Goal: Communication & Community: Answer question/provide support

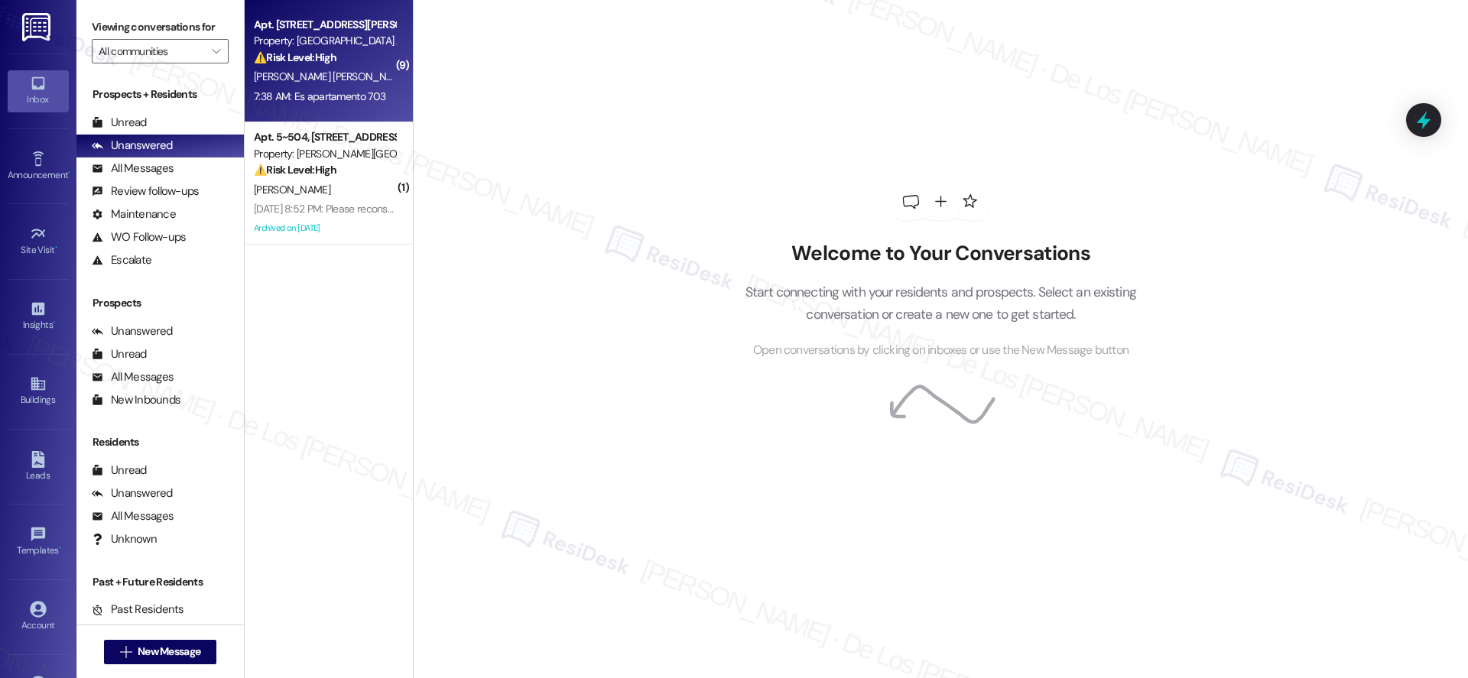
click at [372, 30] on div "Apt. [STREET_ADDRESS][PERSON_NAME]" at bounding box center [324, 25] width 141 height 16
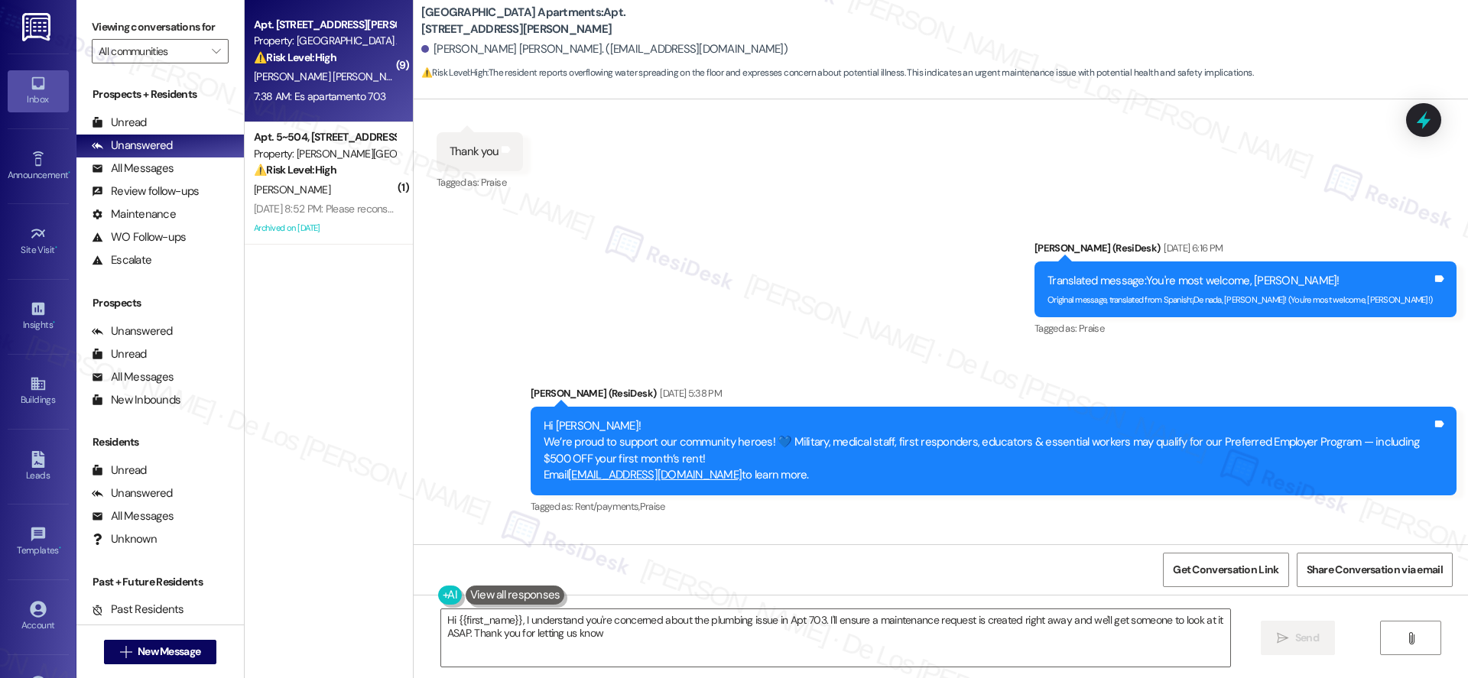
type textarea "Hi {{first_name}}, I understand you're concerned about the plumbing issue in Ap…"
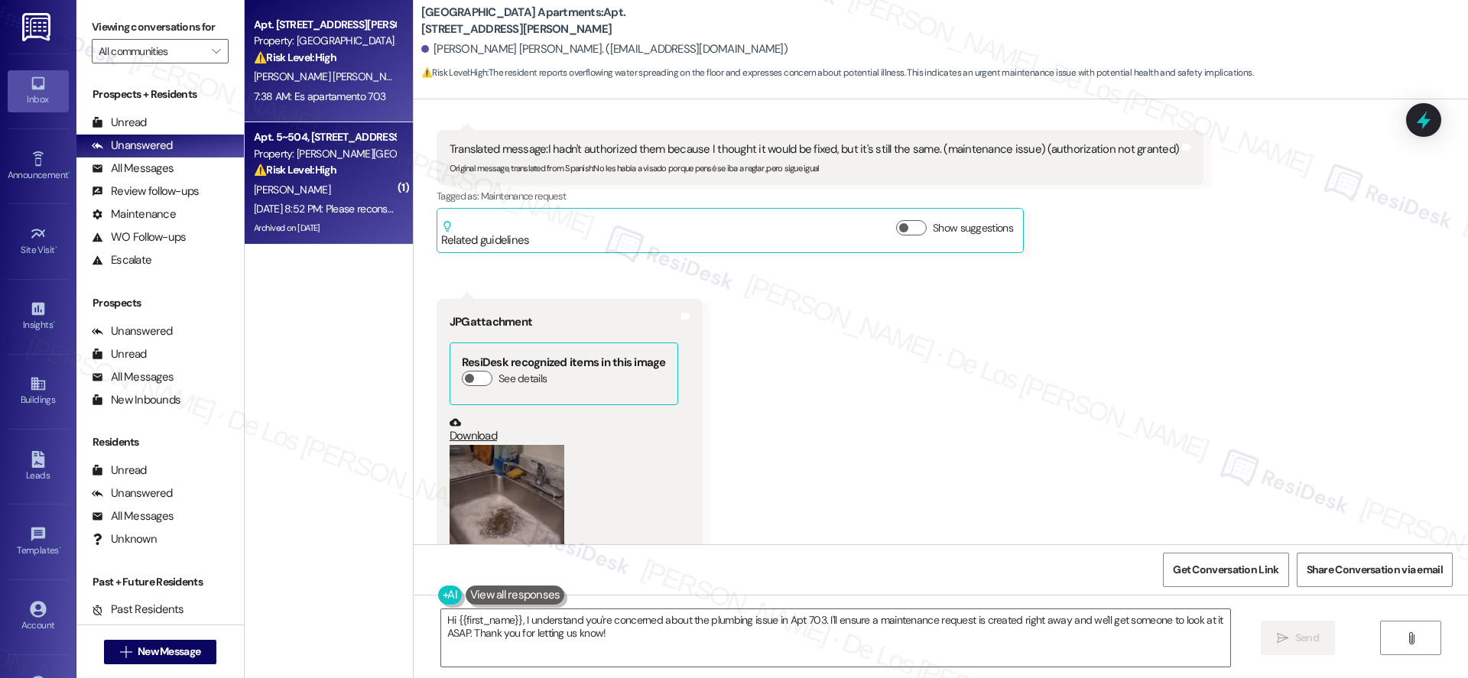
scroll to position [9676, 0]
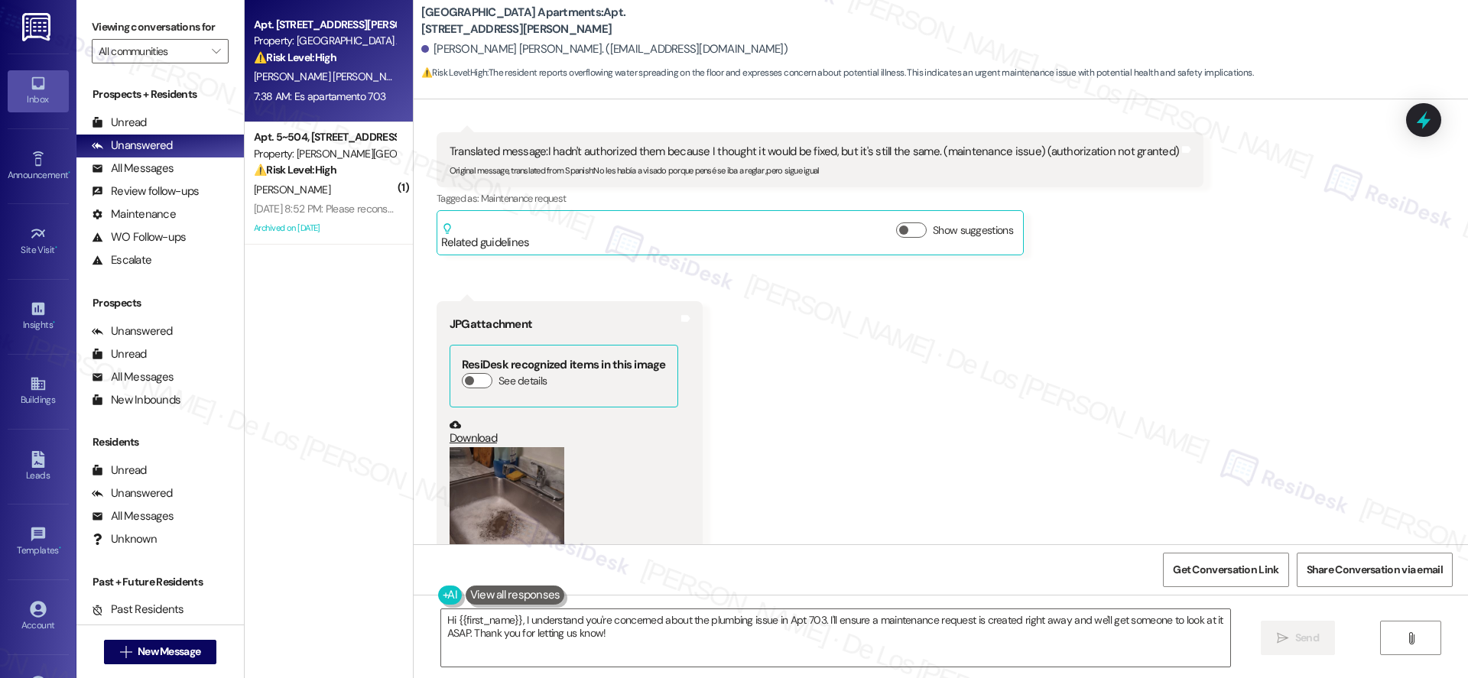
drag, startPoint x: 313, startPoint y: 172, endPoint x: 409, endPoint y: 183, distance: 97.0
click at [313, 173] on strong "⚠️ Risk Level: High" at bounding box center [295, 170] width 83 height 14
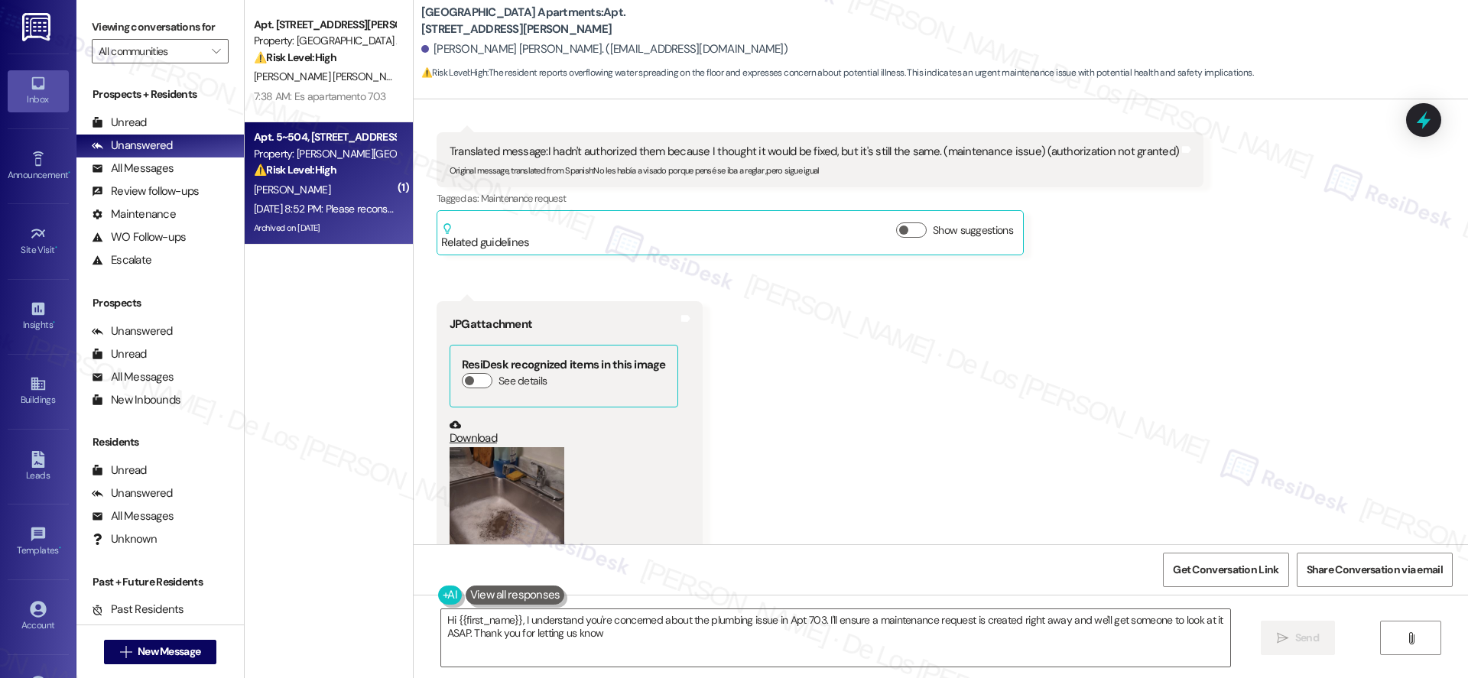
type textarea "Hi {{first_name}}, I understand you're concerned about the plumbing issue in Ap…"
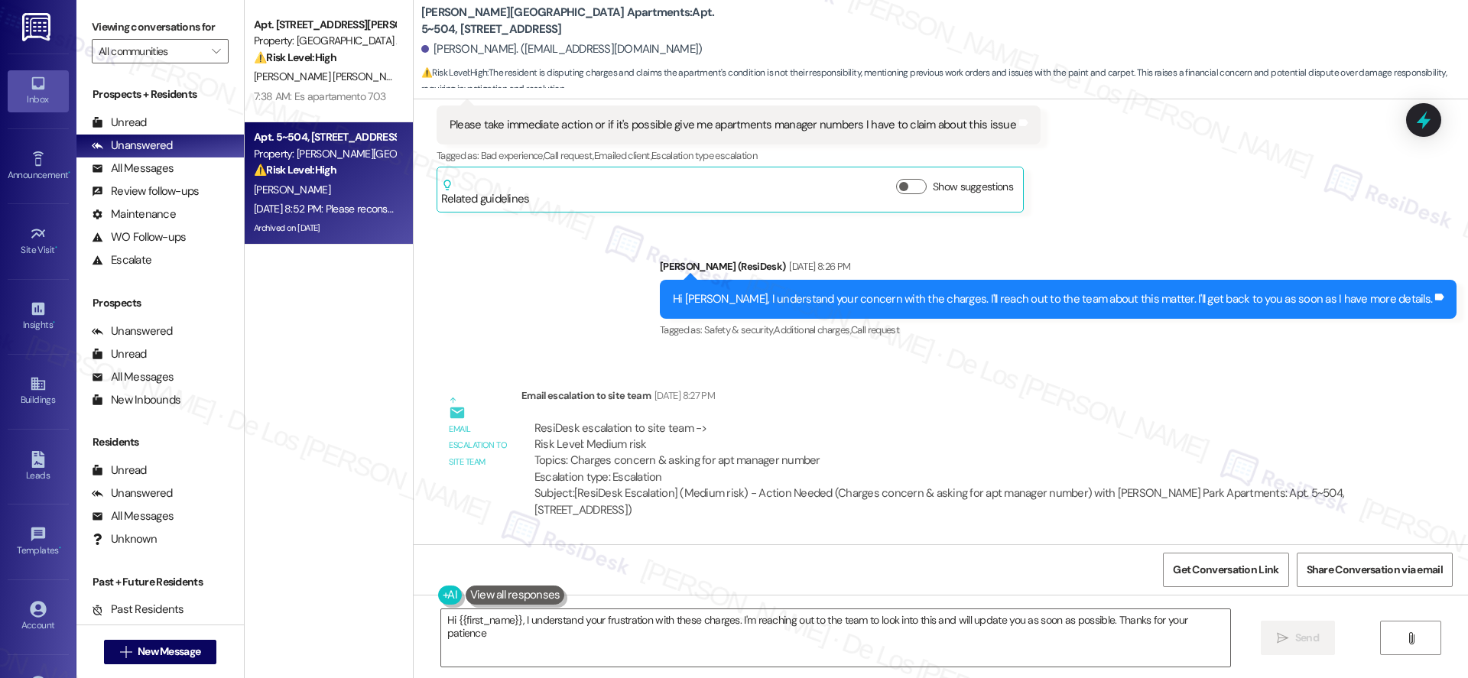
type textarea "Hi {{first_name}}, I understand your frustration with these charges. I'm reachi…"
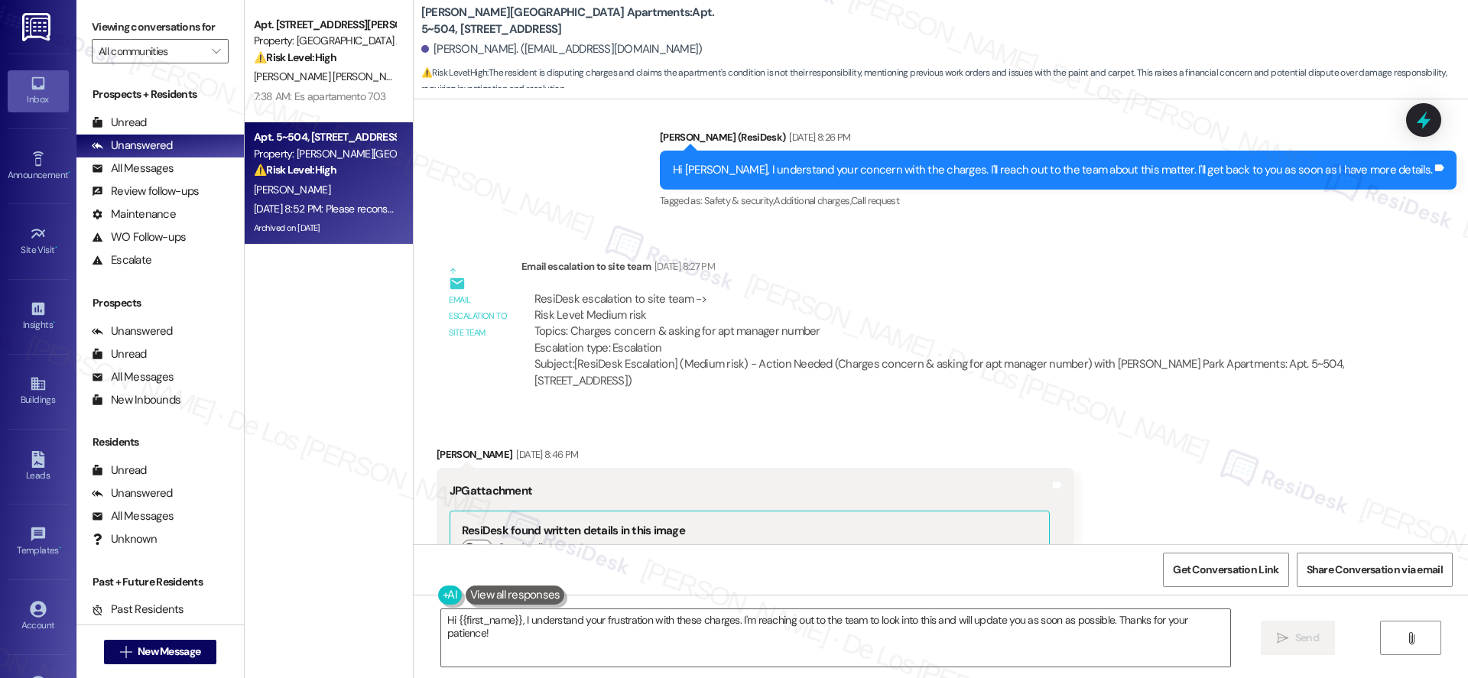
scroll to position [30572, 0]
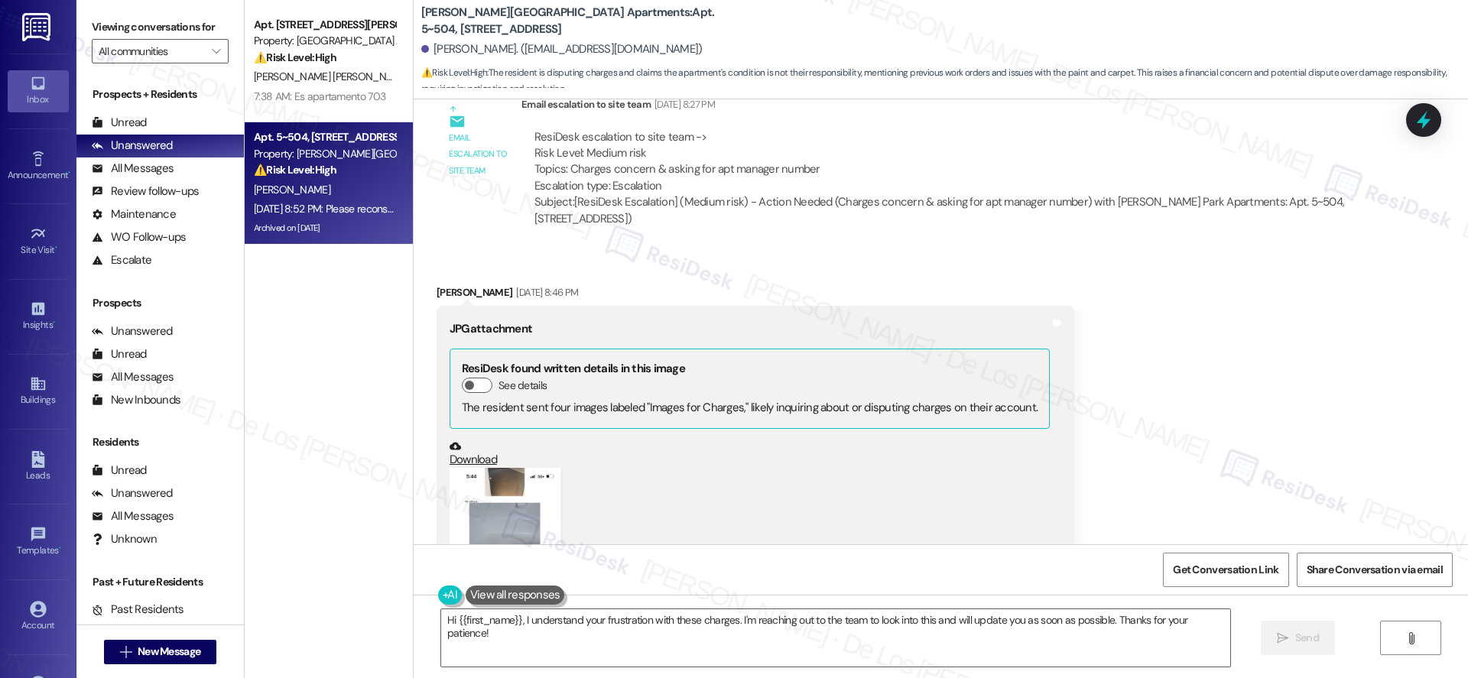
click at [547, 468] on button "Zoom image" at bounding box center [506, 592] width 115 height 249
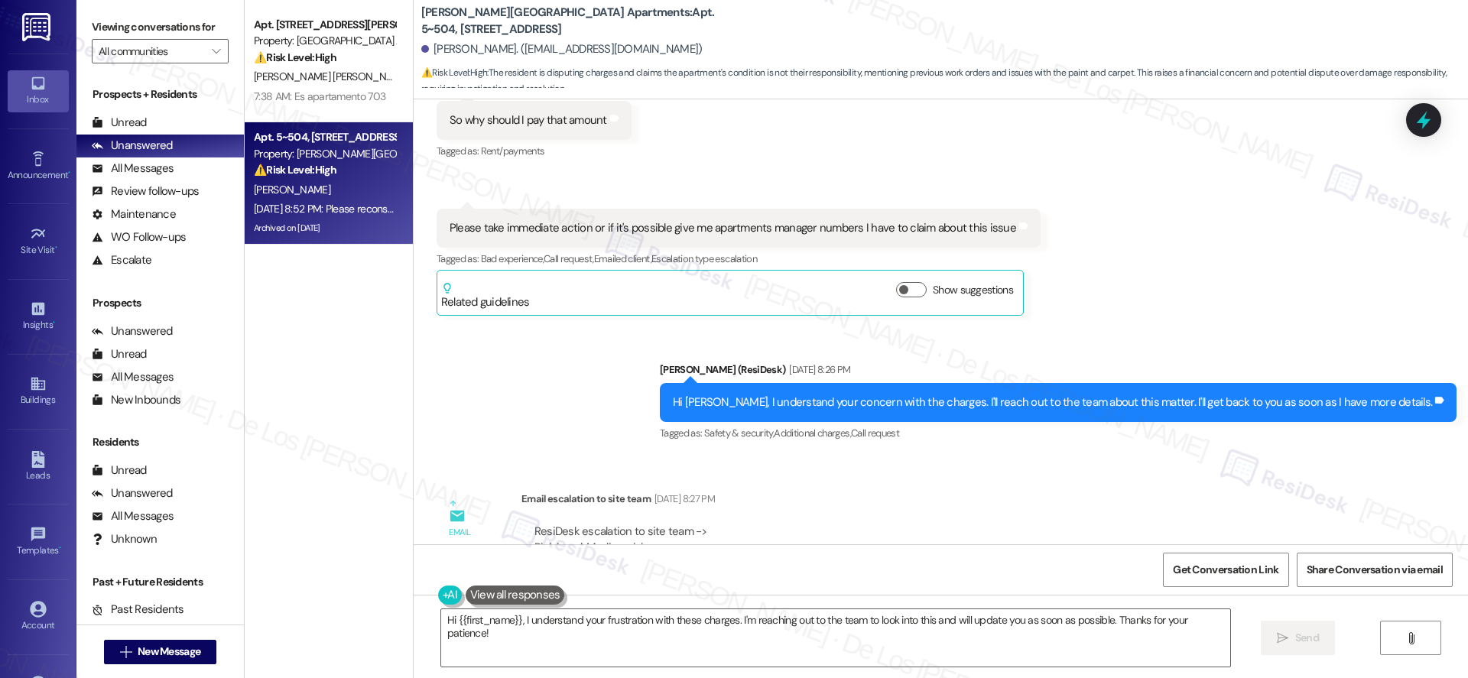
scroll to position [30174, 0]
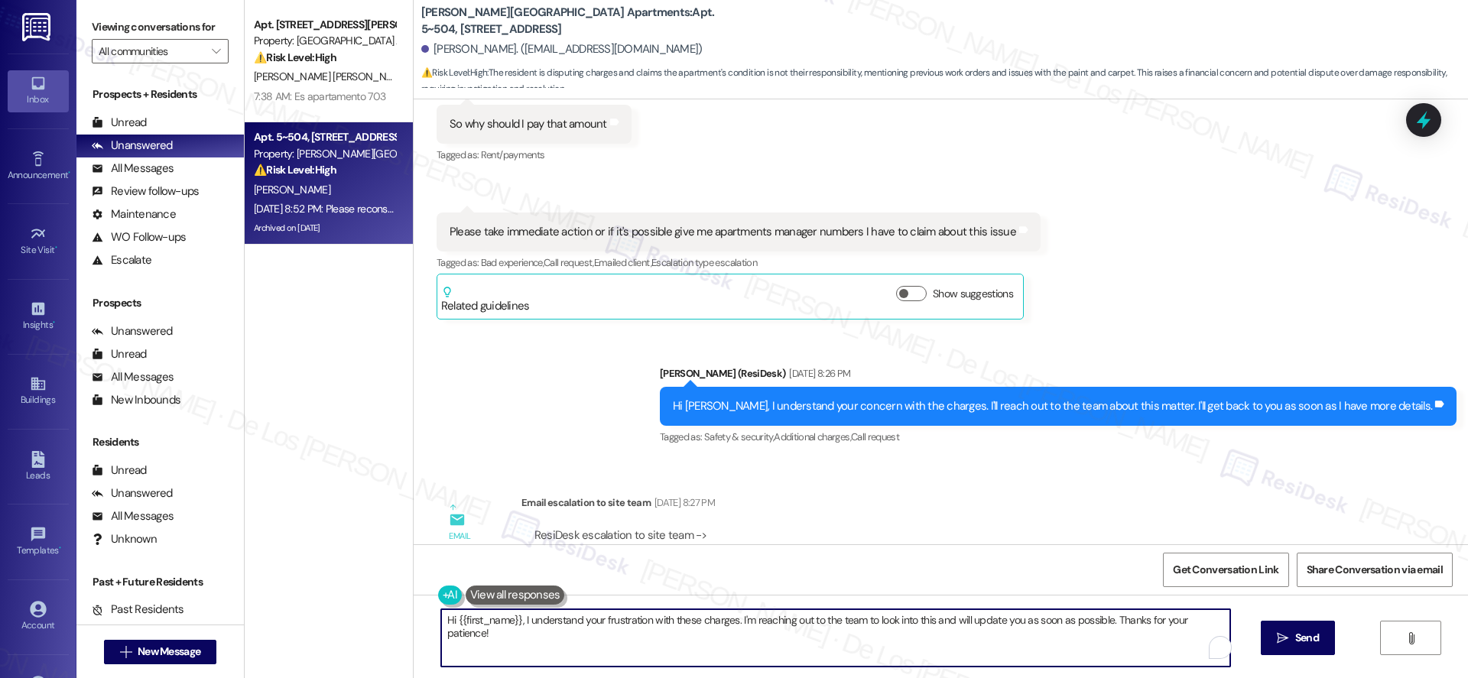
drag, startPoint x: 1063, startPoint y: 621, endPoint x: 1101, endPoint y: 625, distance: 37.7
click at [1101, 625] on textarea "Hi {{first_name}}, I understand your frustration with these charges. I'm reachi…" at bounding box center [835, 637] width 789 height 57
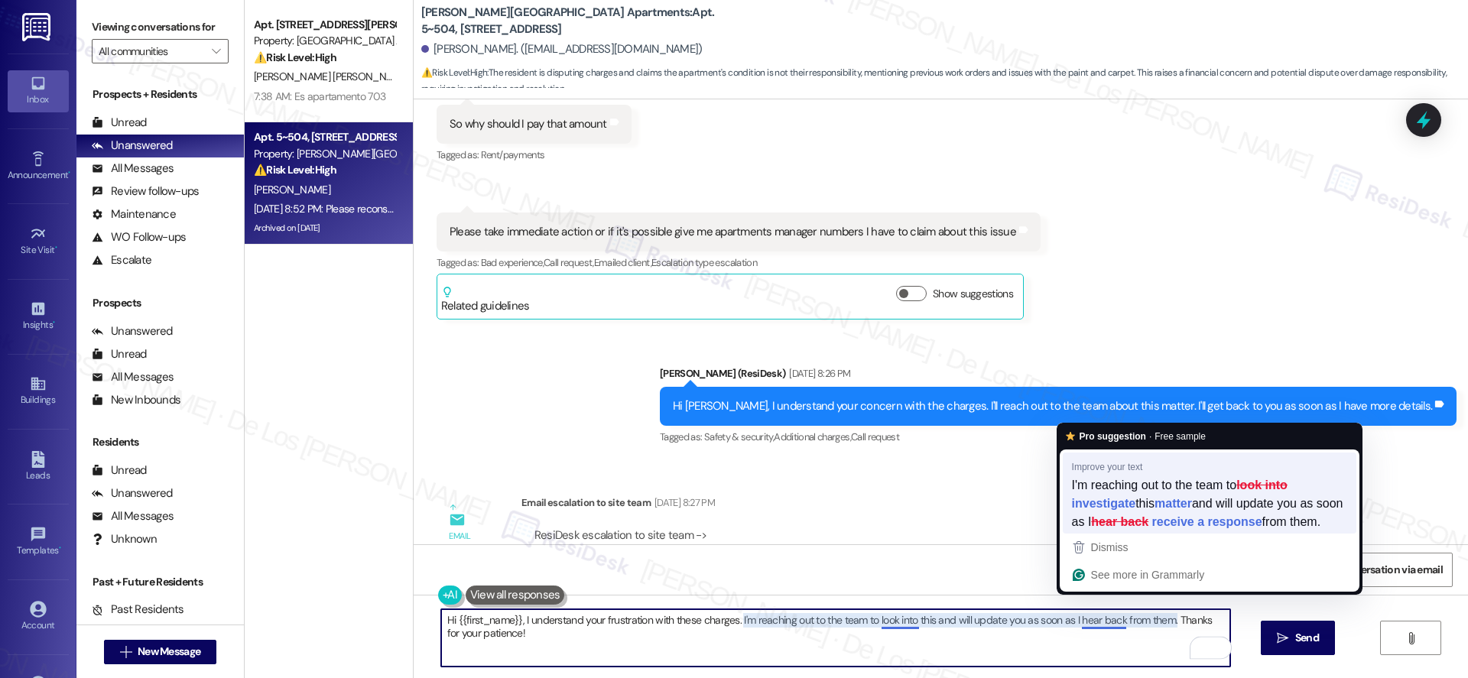
type textarea "Hi {{first_name}}, I understand your frustration with these charges. I'm reachi…"
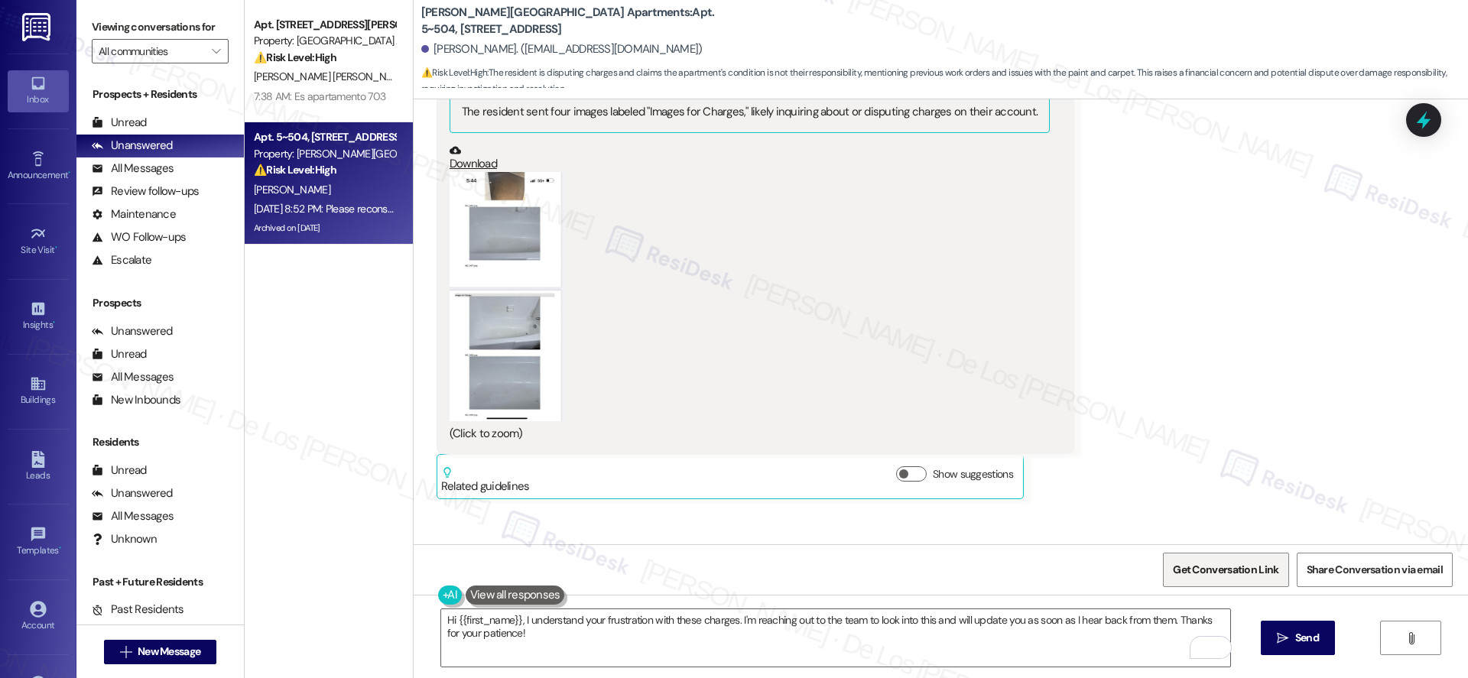
scroll to position [31115, 0]
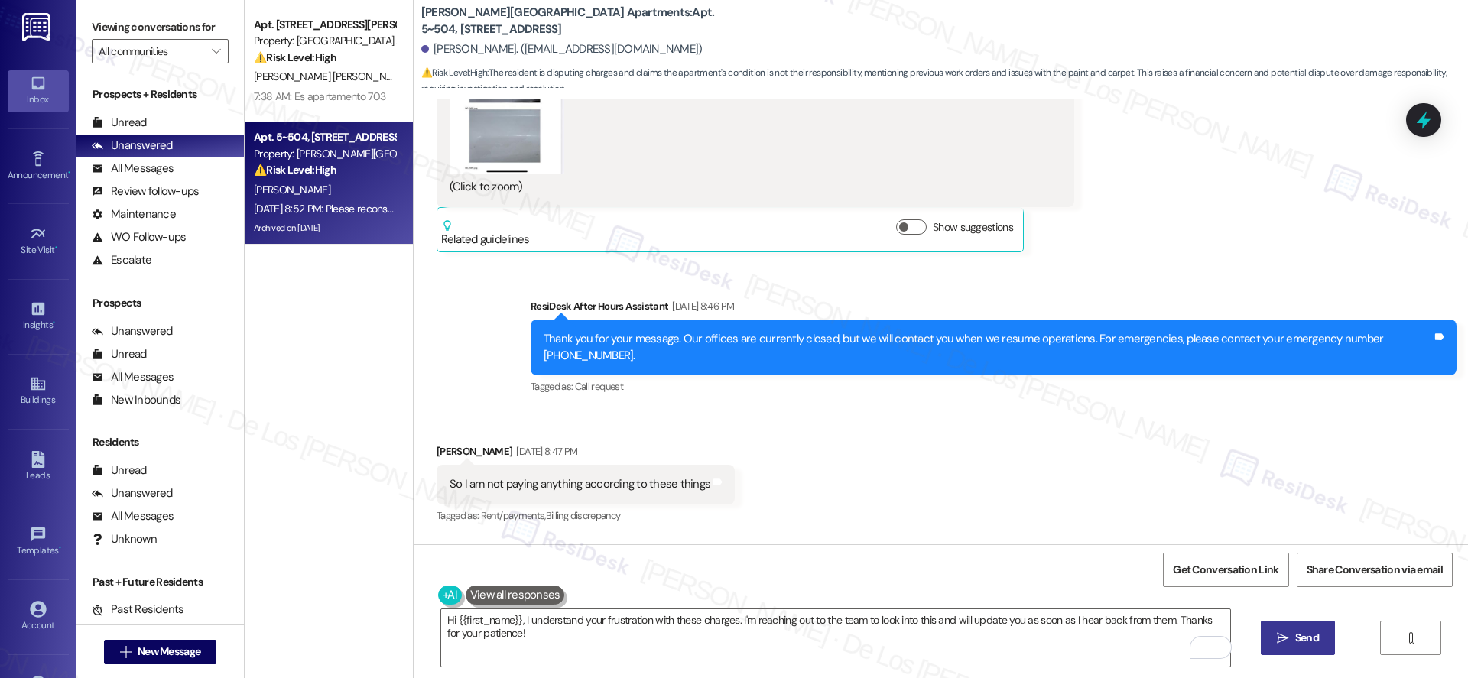
click at [1295, 630] on span "Send" at bounding box center [1307, 638] width 24 height 16
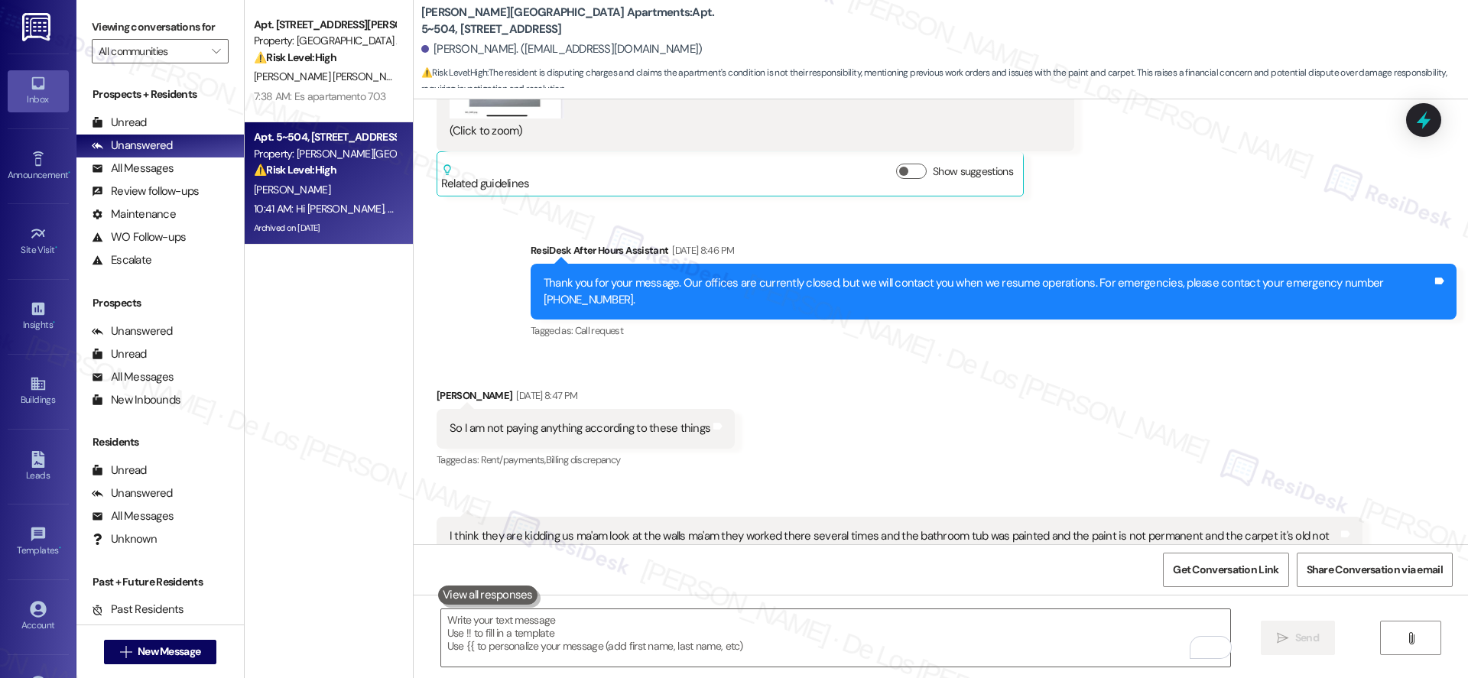
scroll to position [31222, 0]
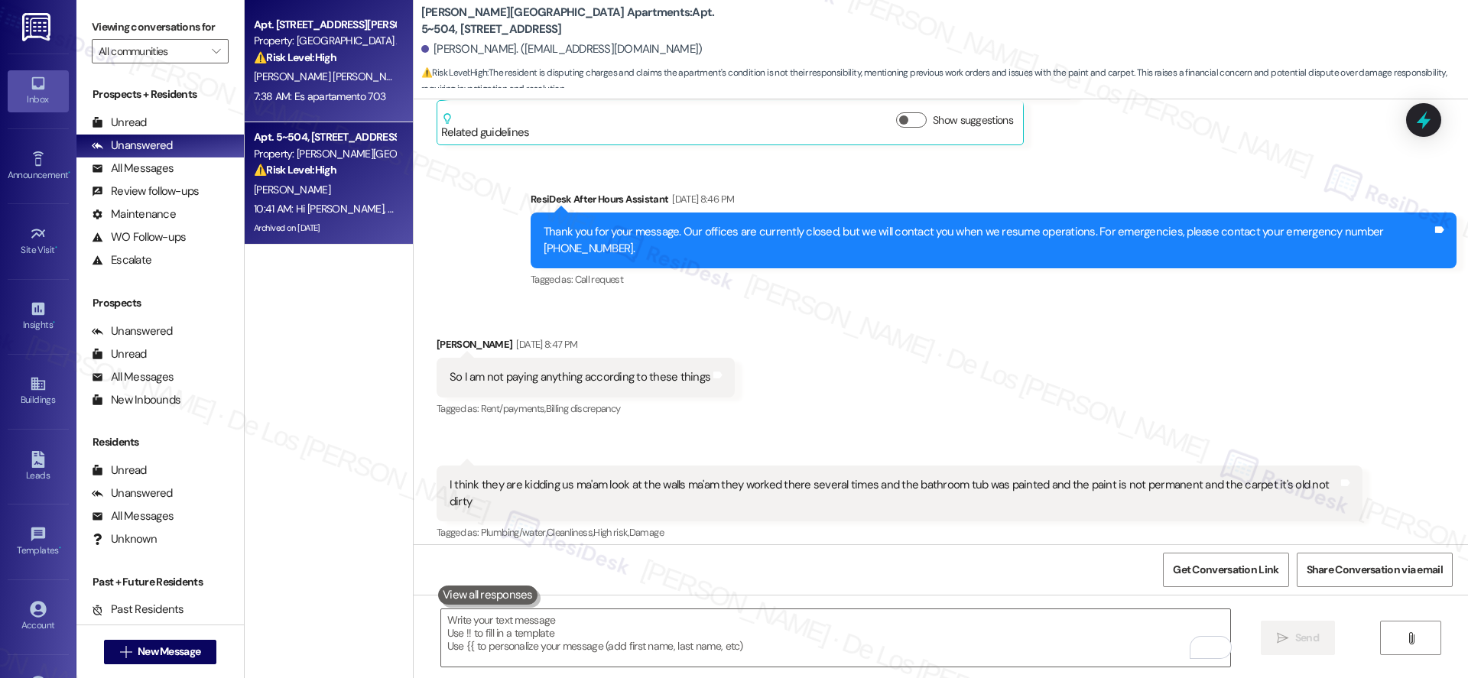
click at [307, 53] on strong "⚠️ Risk Level: High" at bounding box center [295, 57] width 83 height 14
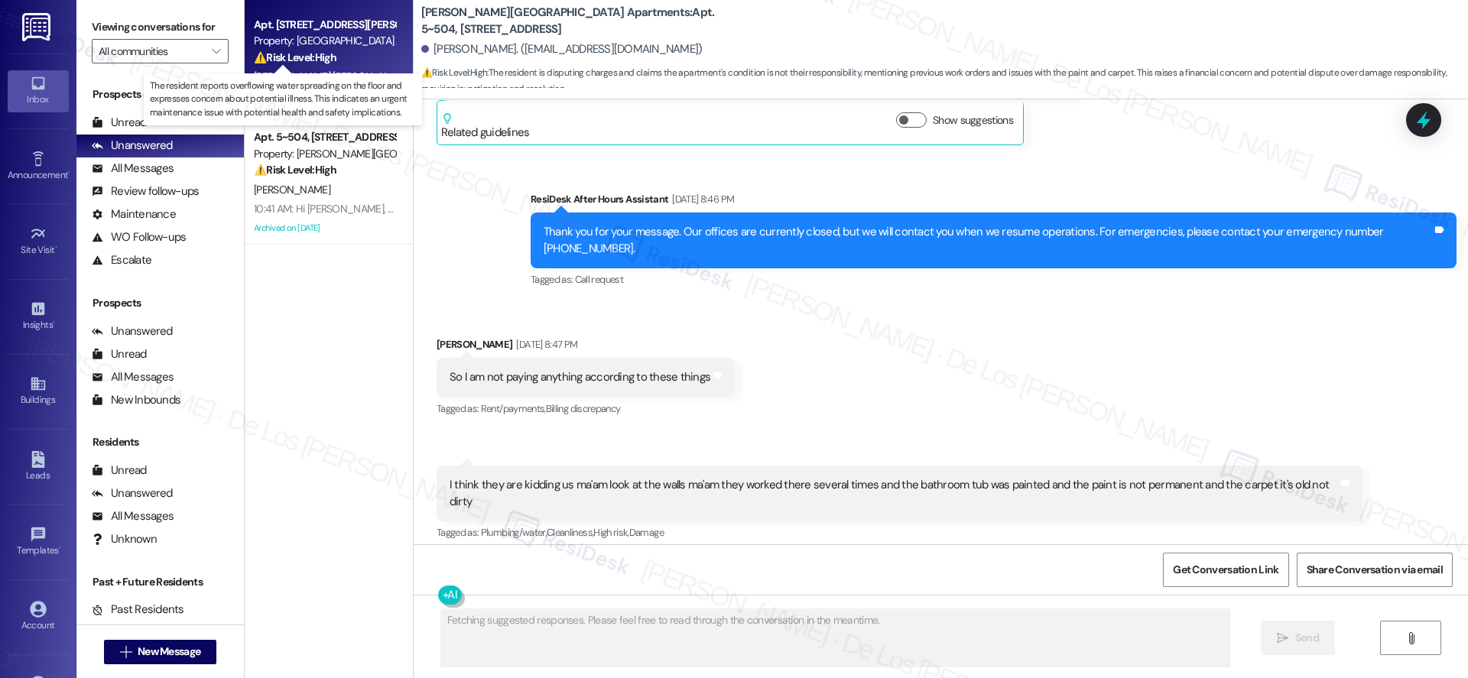
type textarea "Fetching suggested responses. Please feel free to read through the conversation…"
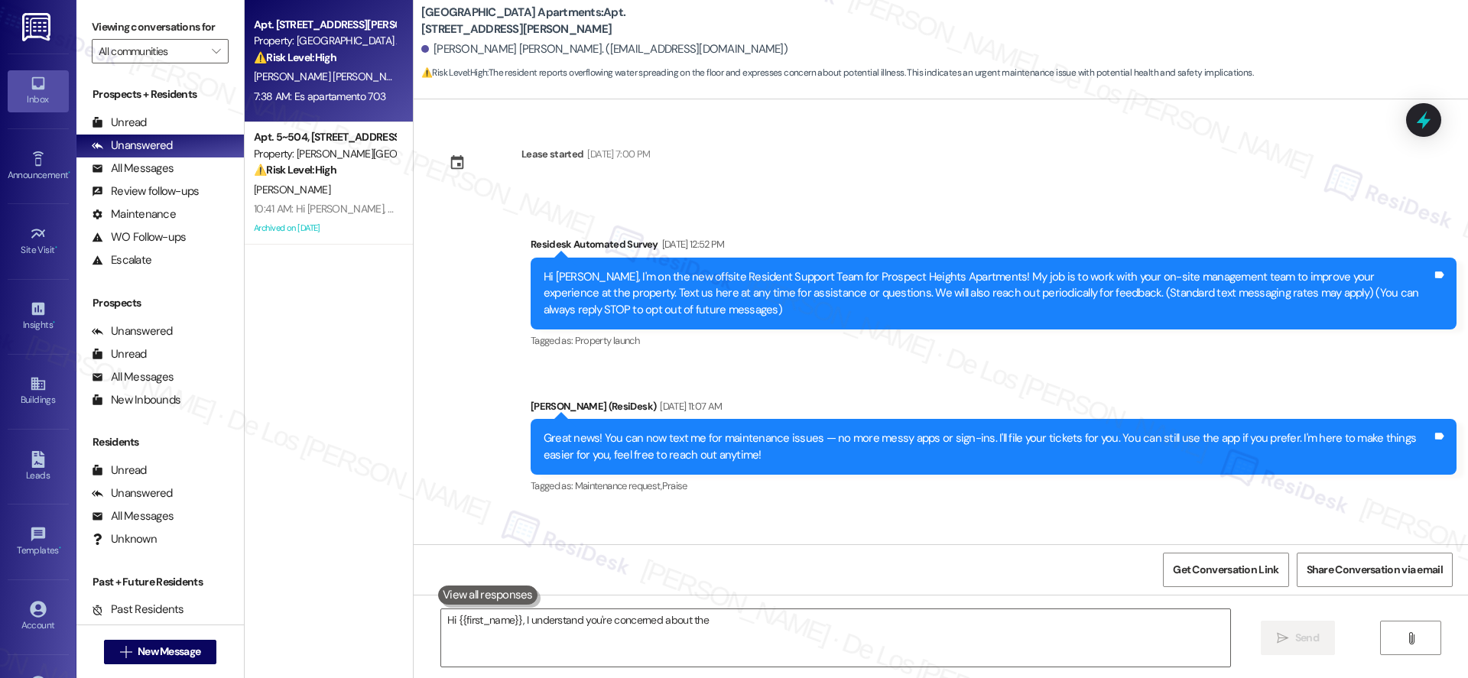
scroll to position [10328, 0]
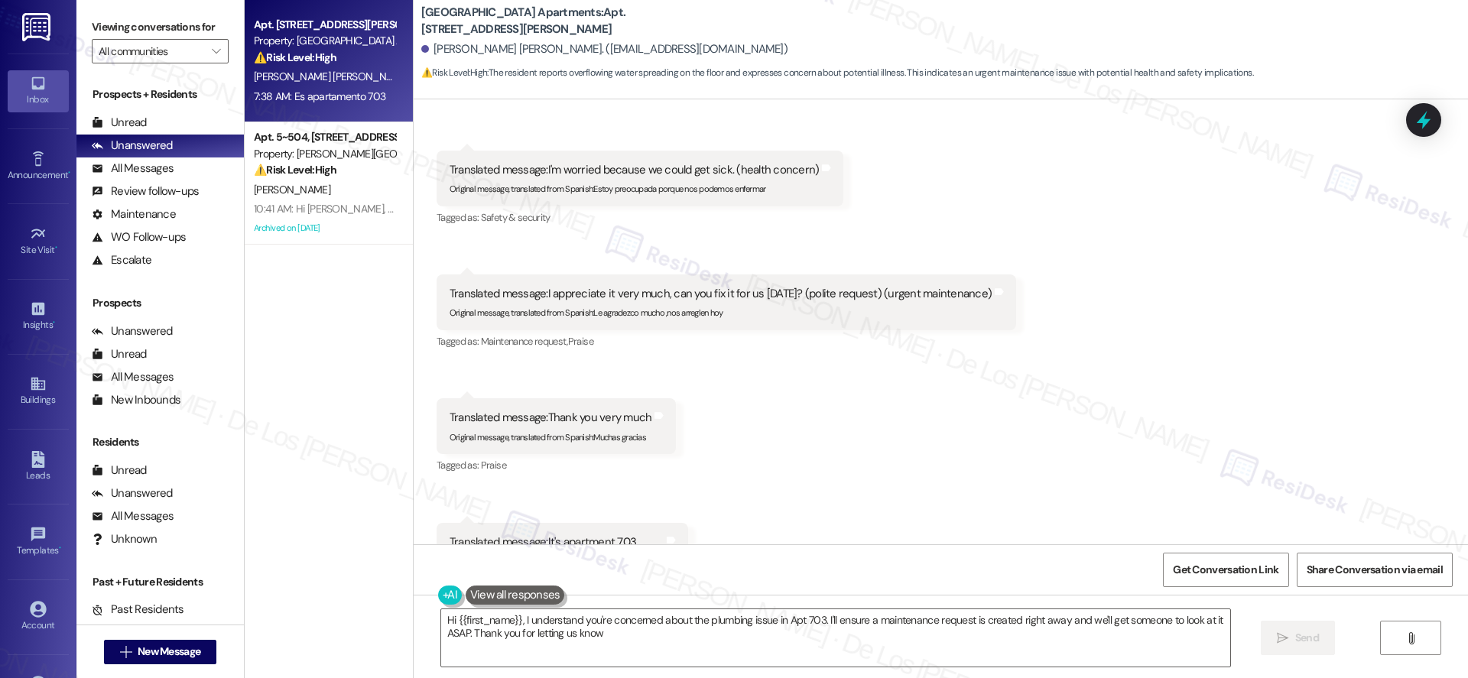
type textarea "Hi {{first_name}}, I understand you're concerned about the plumbing issue in Ap…"
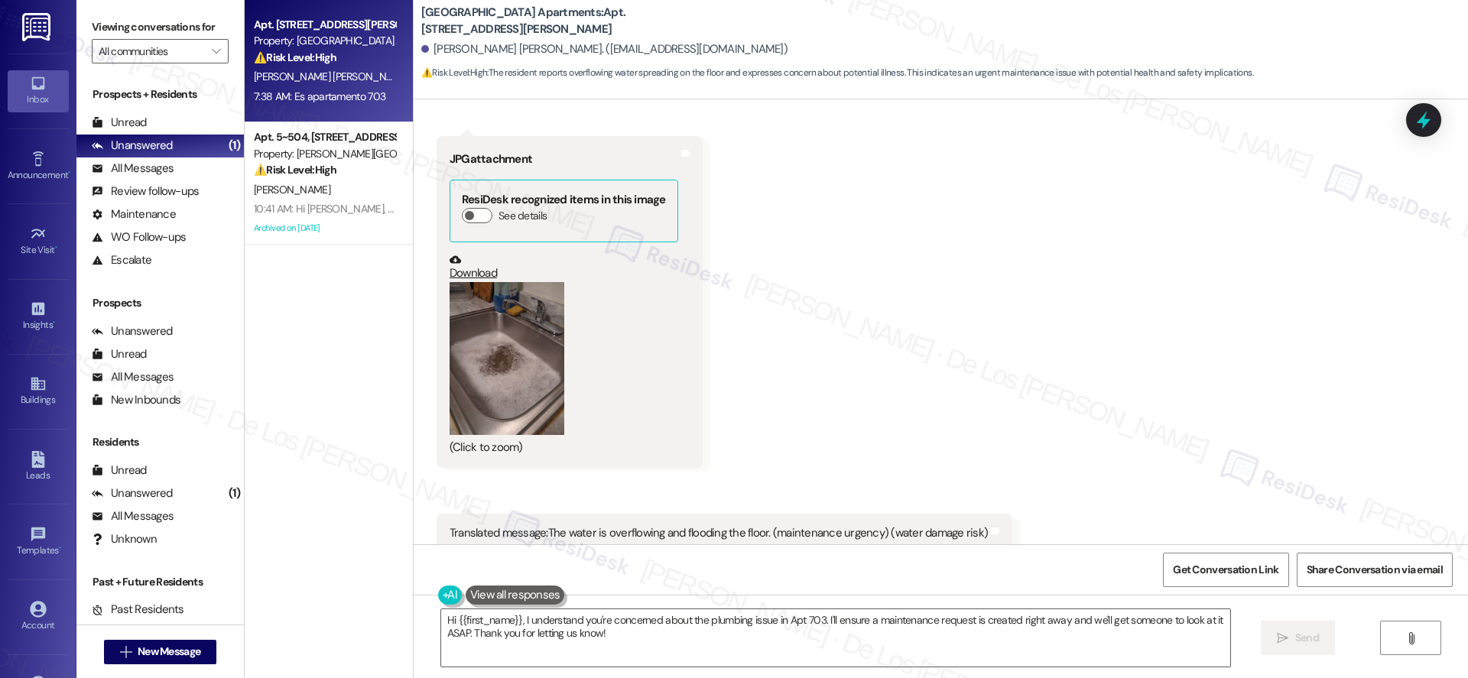
scroll to position [9865, 0]
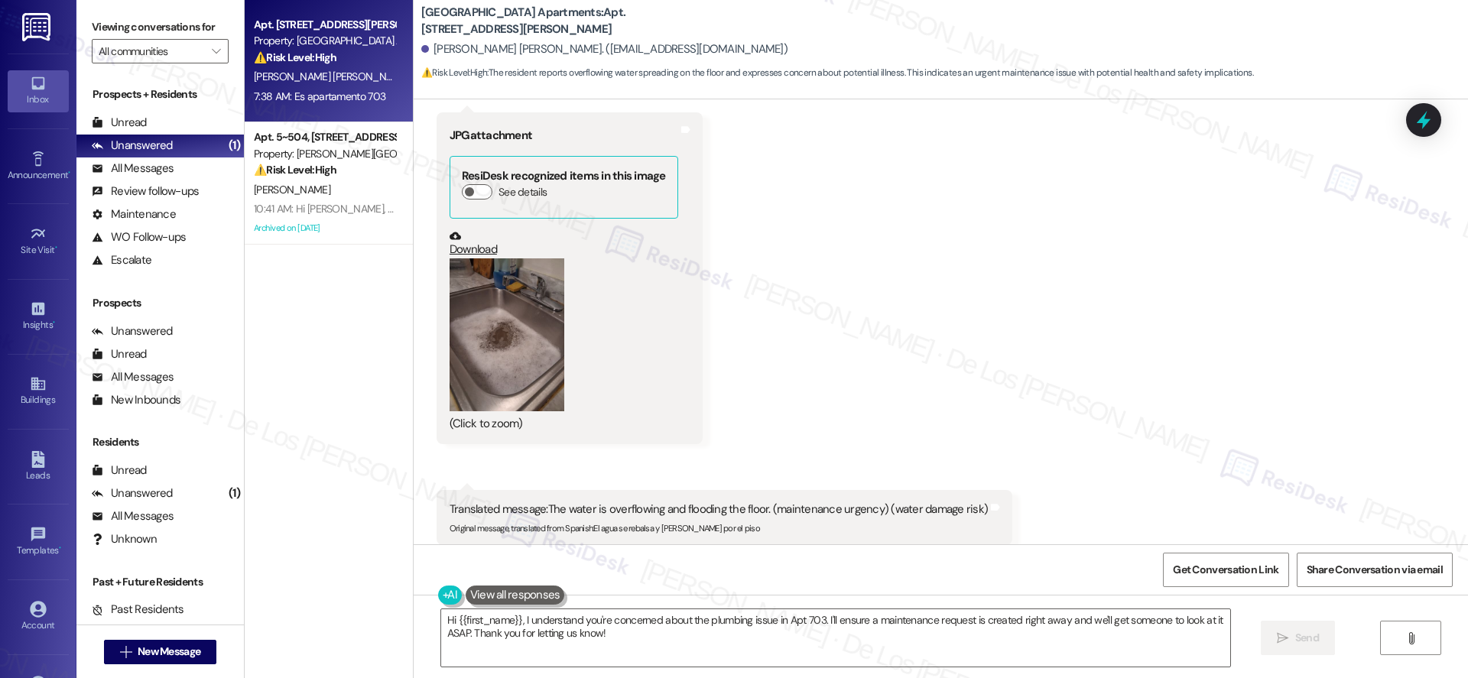
click at [508, 306] on button "Zoom image" at bounding box center [506, 334] width 115 height 153
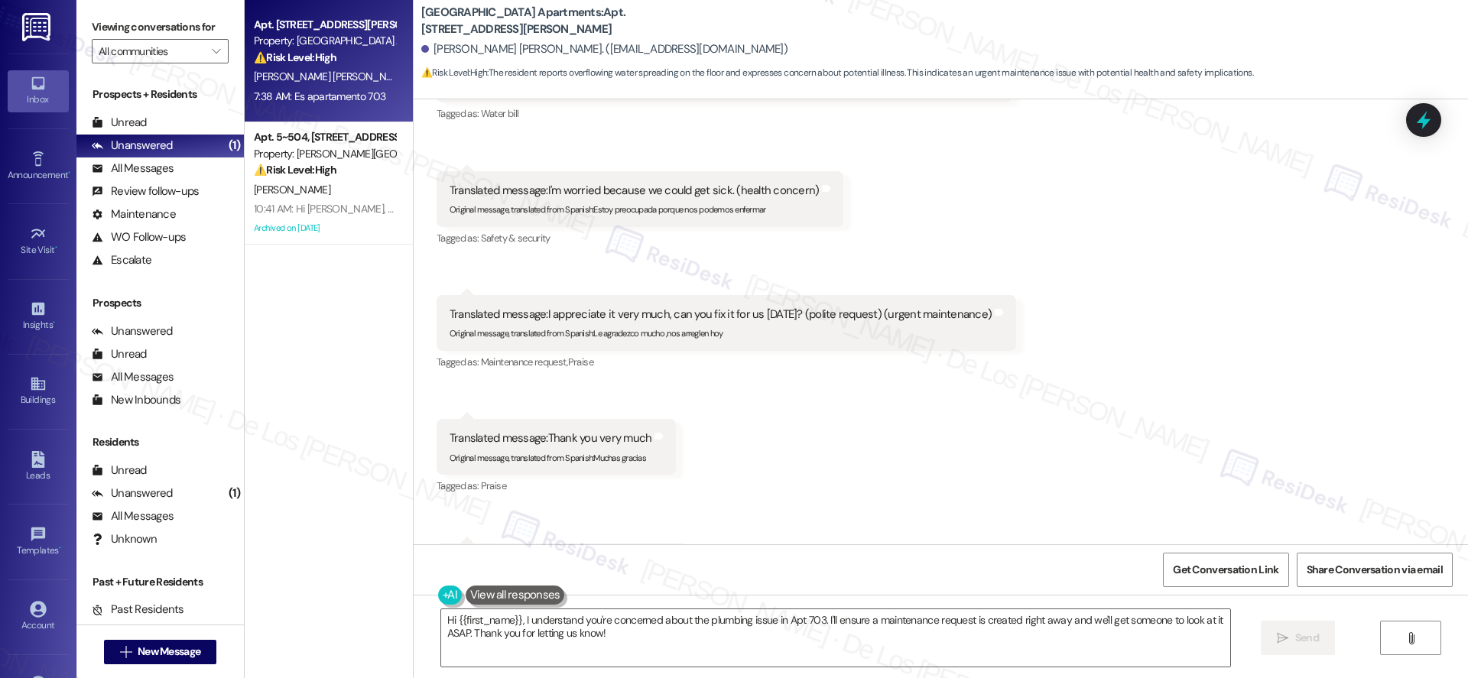
scroll to position [10328, 0]
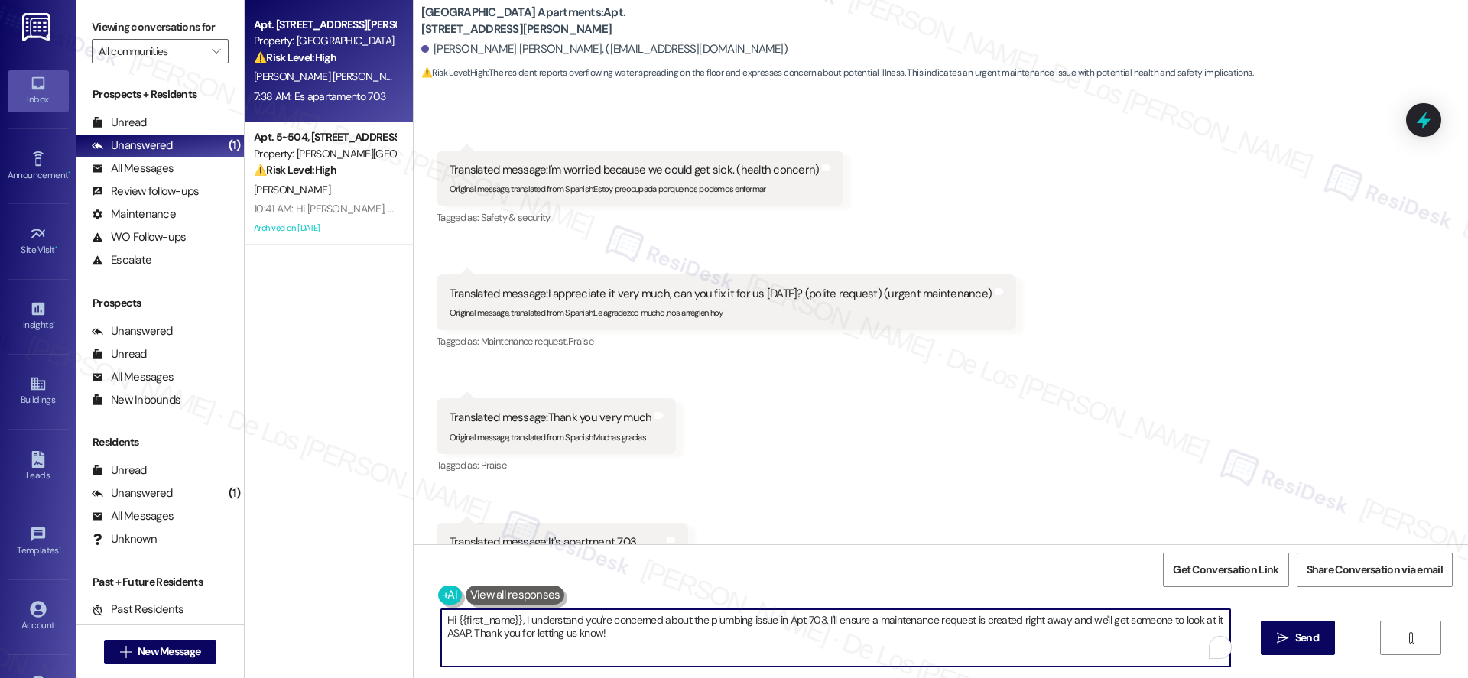
drag, startPoint x: 809, startPoint y: 618, endPoint x: 857, endPoint y: 628, distance: 49.2
click at [776, 621] on textarea "Hi {{first_name}}, I understand you're concerned about the plumbing issue in Ap…" at bounding box center [835, 637] width 789 height 57
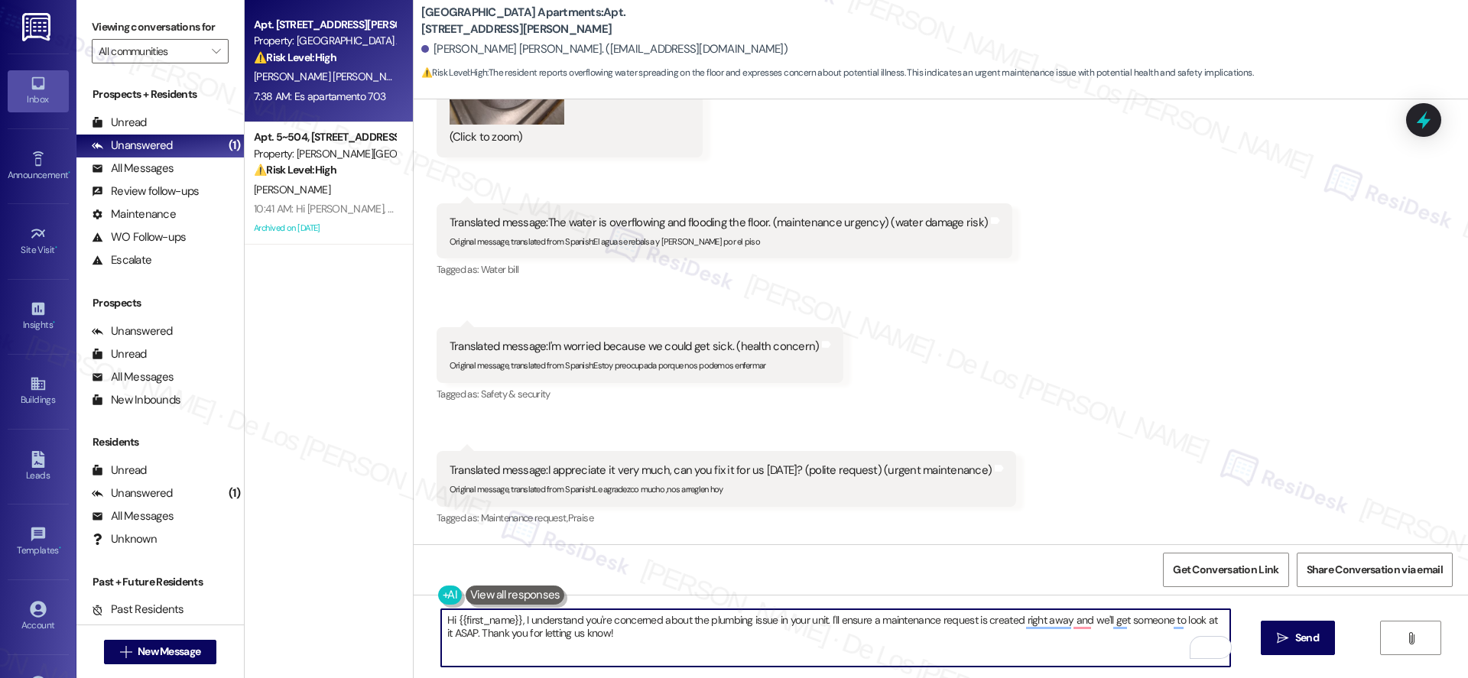
scroll to position [10152, 0]
drag, startPoint x: 828, startPoint y: 622, endPoint x: 852, endPoint y: 646, distance: 33.5
click at [852, 646] on textarea "Hi {{first_name}}, I understand you're concerned about the plumbing issue in yo…" at bounding box center [835, 637] width 789 height 57
paste textarea "Do we have your permission to enter if you’re not home? Also, do you have any p…"
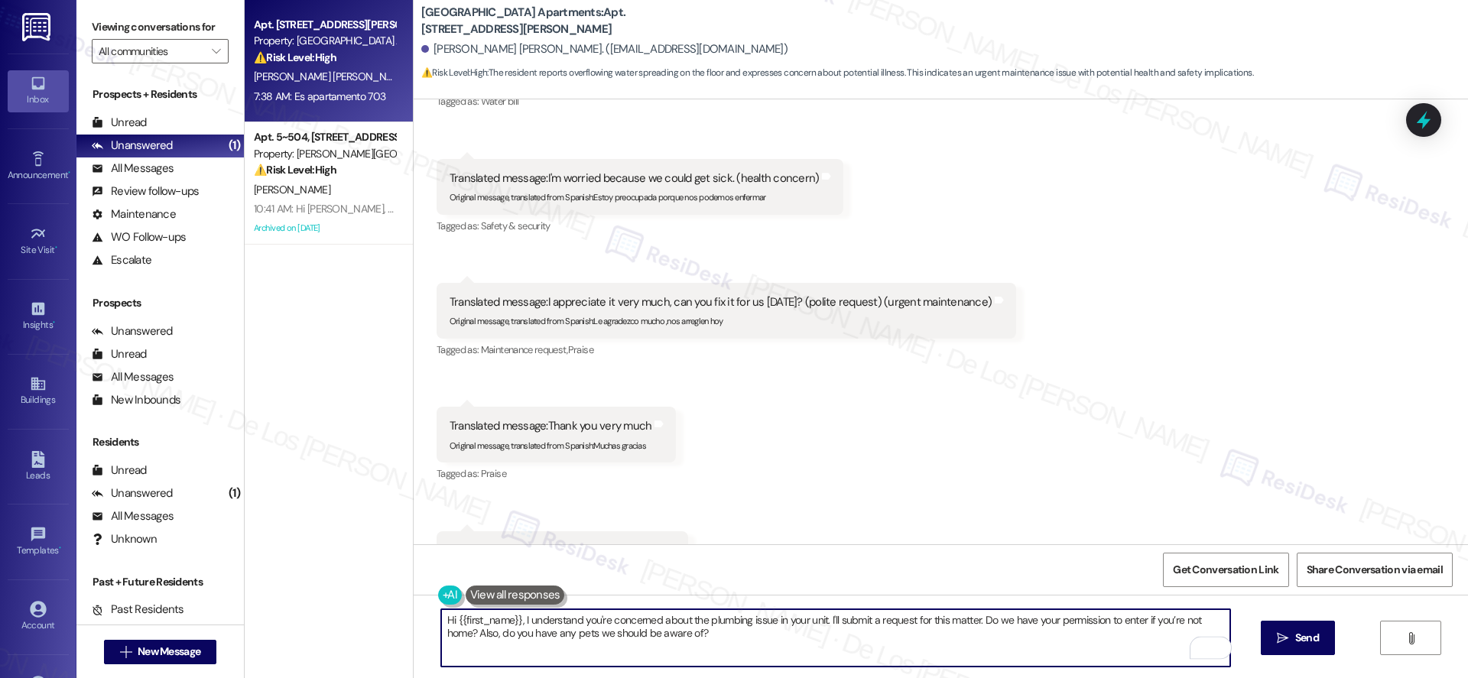
scroll to position [10328, 0]
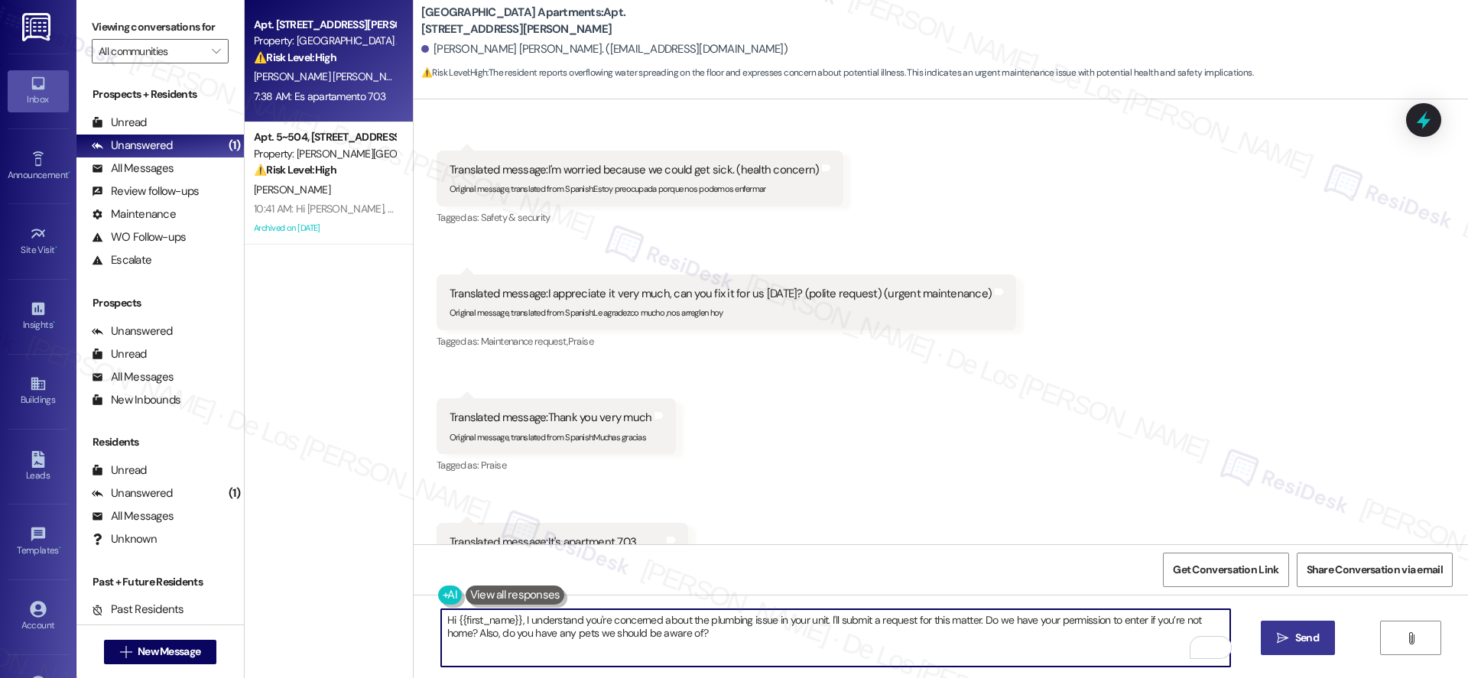
type textarea "Hi {{first_name}}, I understand you're concerned about the plumbing issue in yo…"
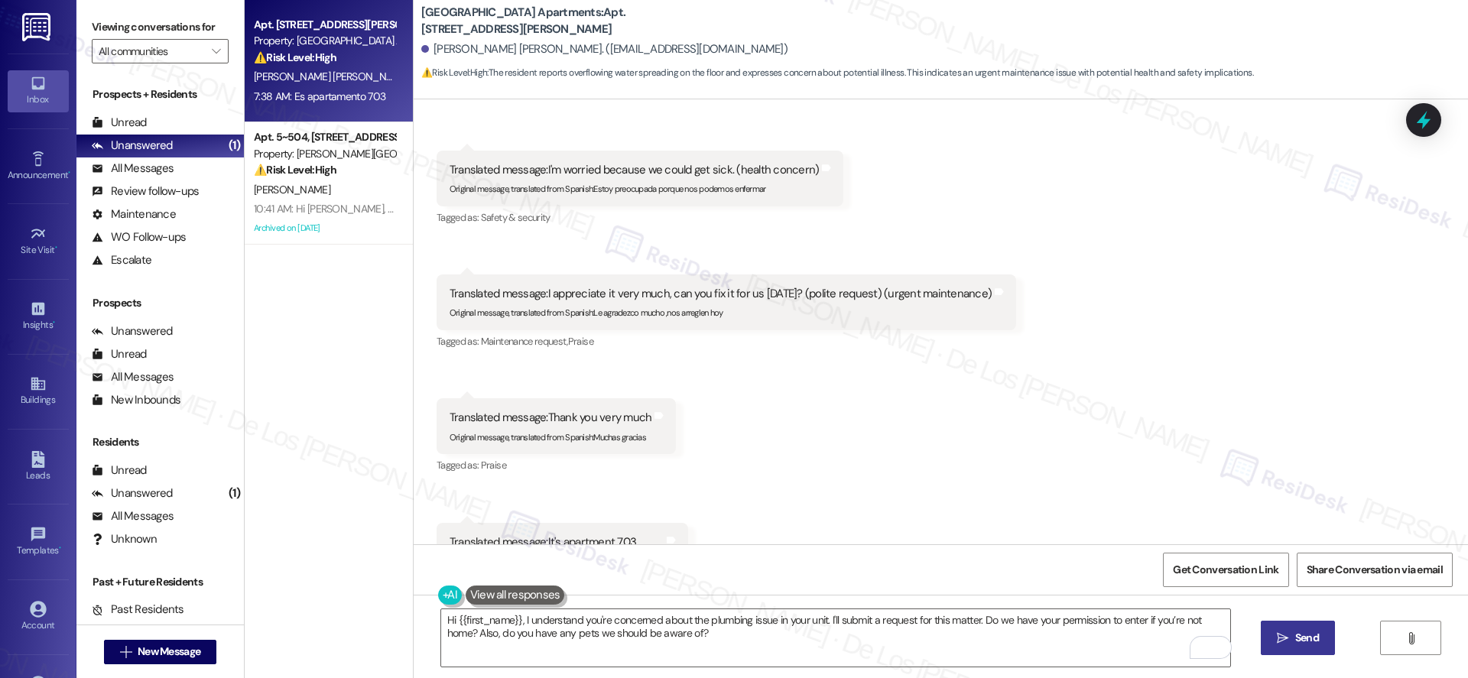
click at [1319, 644] on span "Send" at bounding box center [1307, 638] width 30 height 16
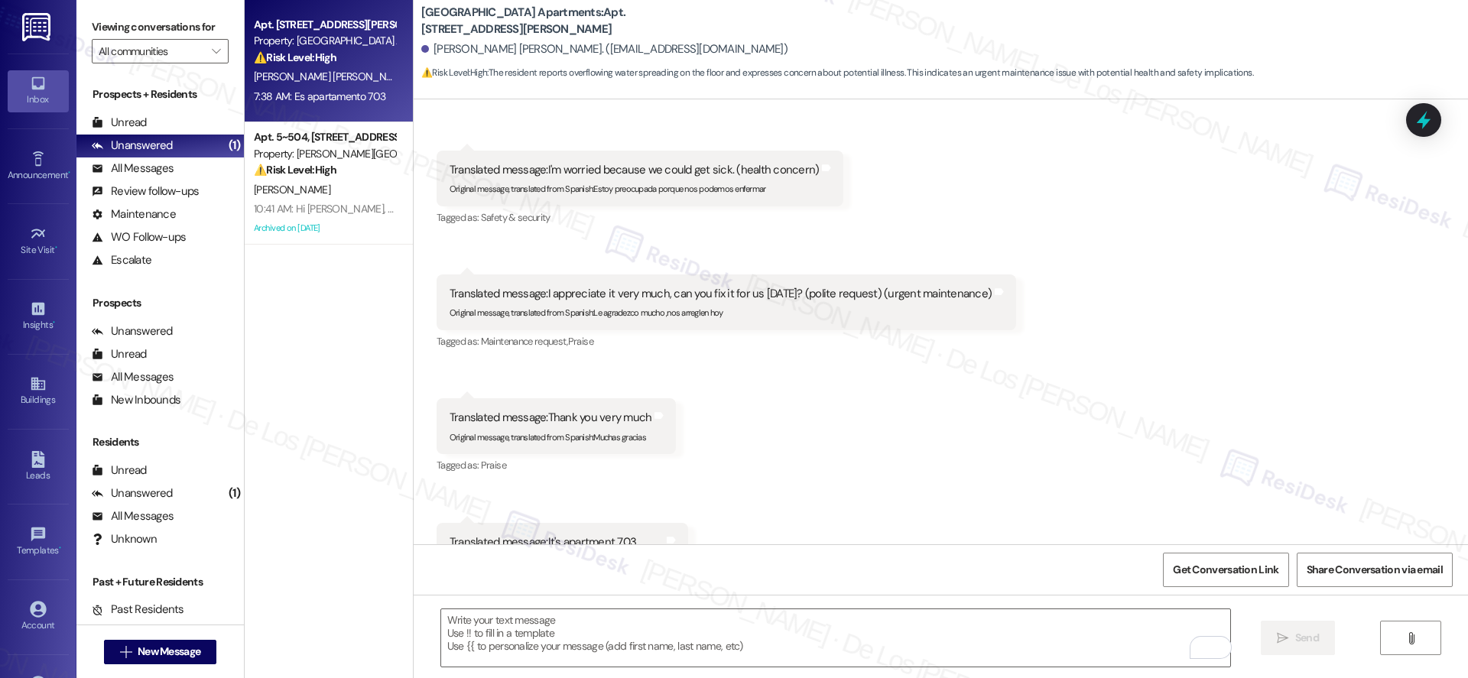
type textarea "Fetching suggested responses. Please feel free to read through the conversation…"
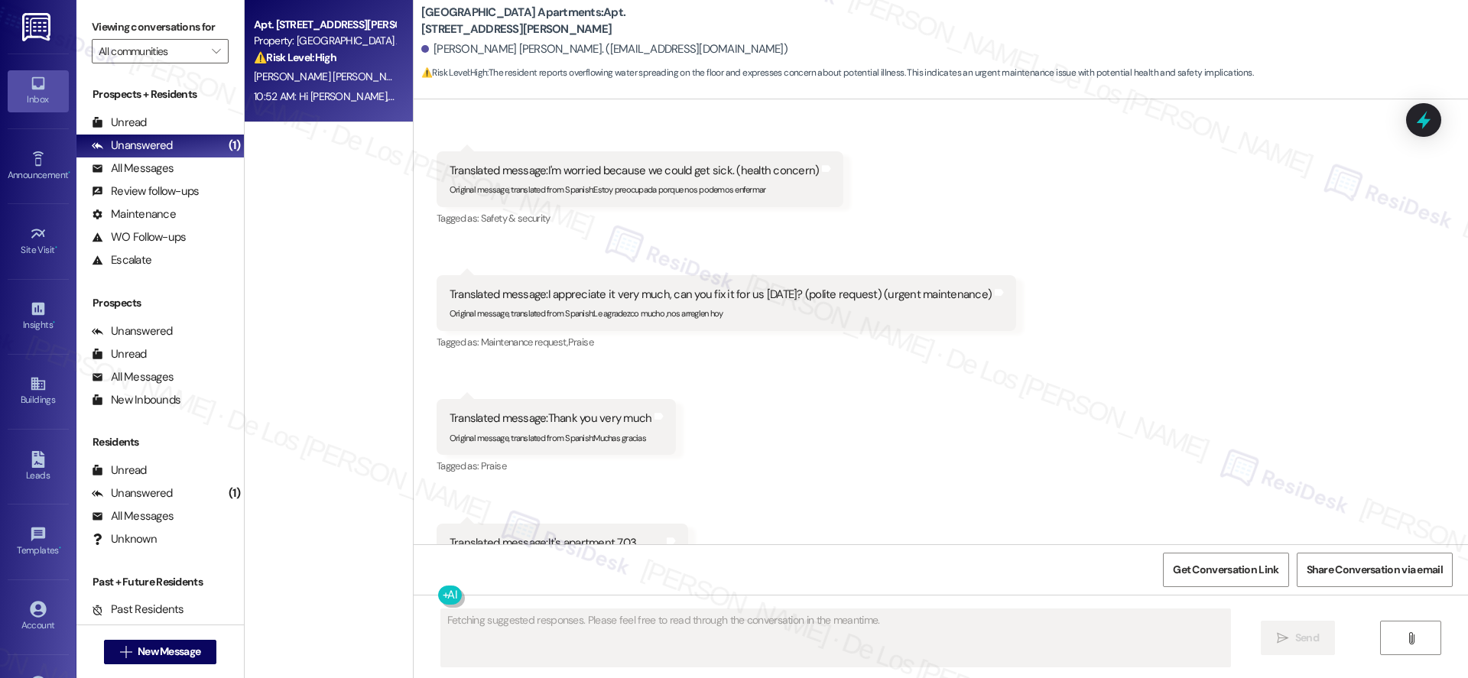
scroll to position [10451, 0]
